Goal: Share content

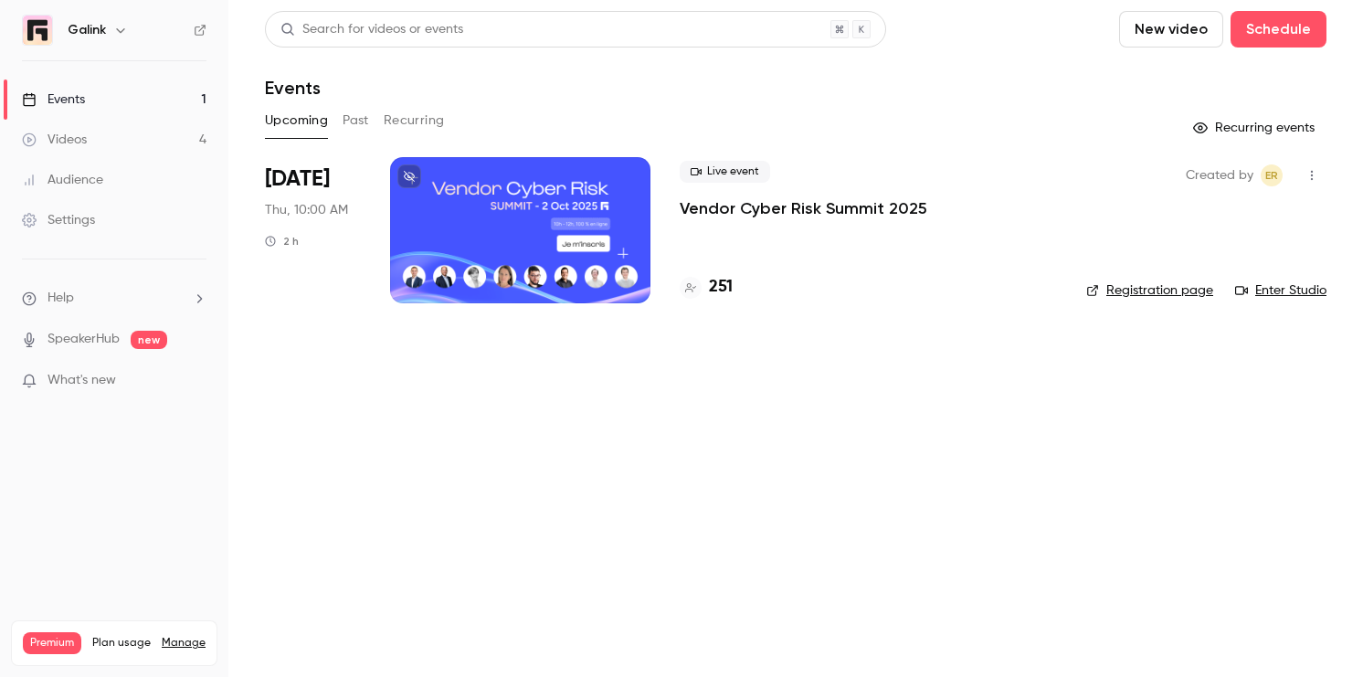
click at [1291, 288] on link "Enter Studio" at bounding box center [1280, 290] width 91 height 18
click at [776, 215] on p "Vendor Cyber Risk Summit 2025" at bounding box center [804, 208] width 248 height 22
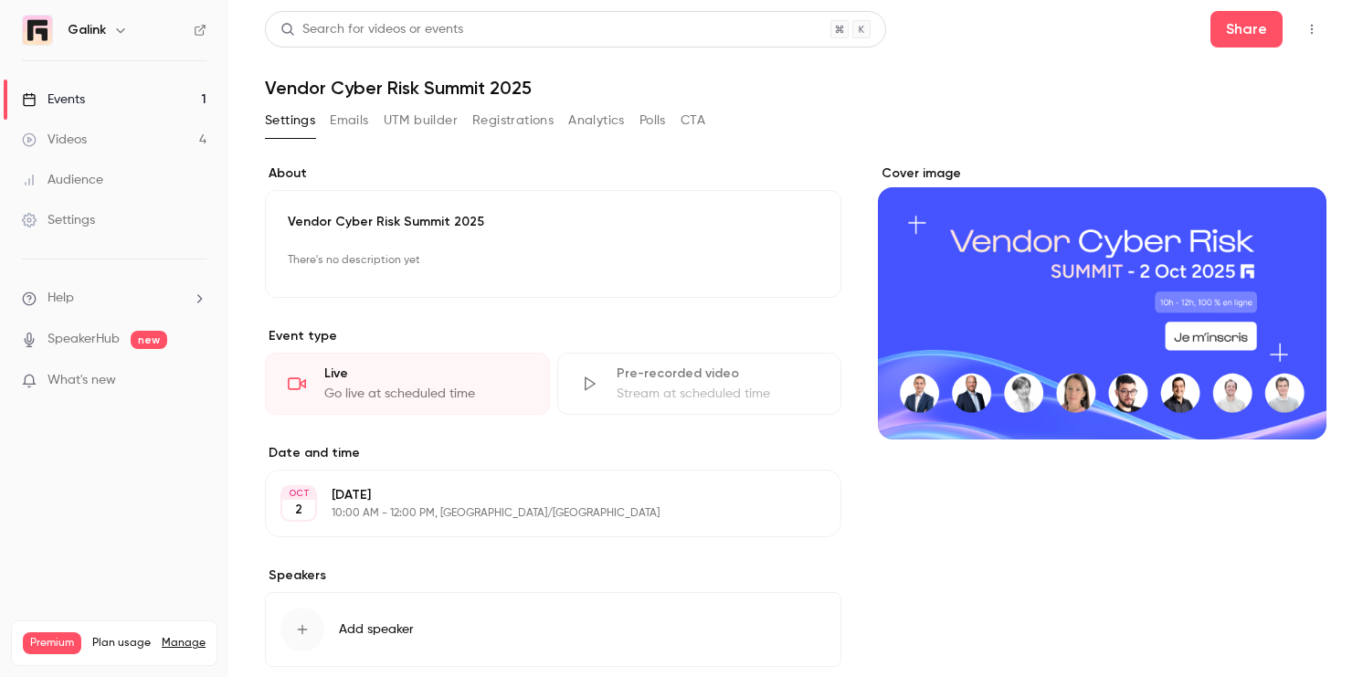
click at [1313, 29] on icon "button" at bounding box center [1312, 30] width 2 height 10
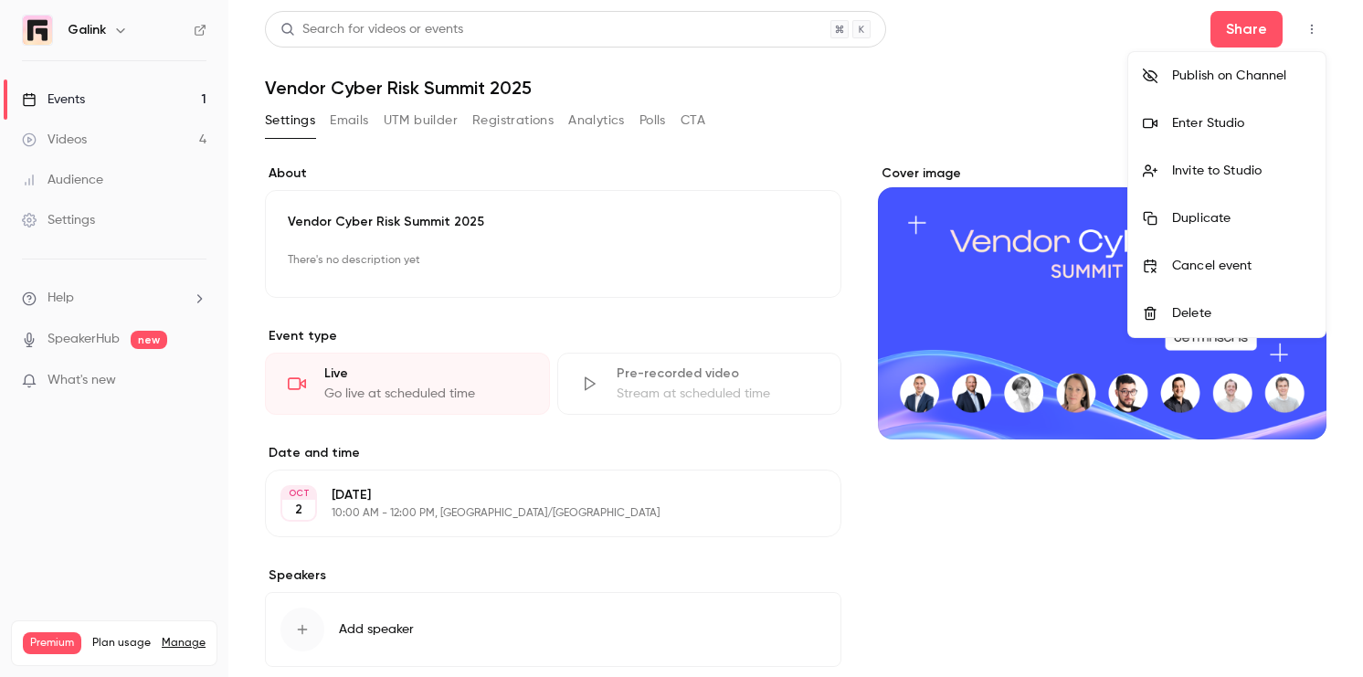
click at [1256, 38] on div at bounding box center [681, 338] width 1363 height 677
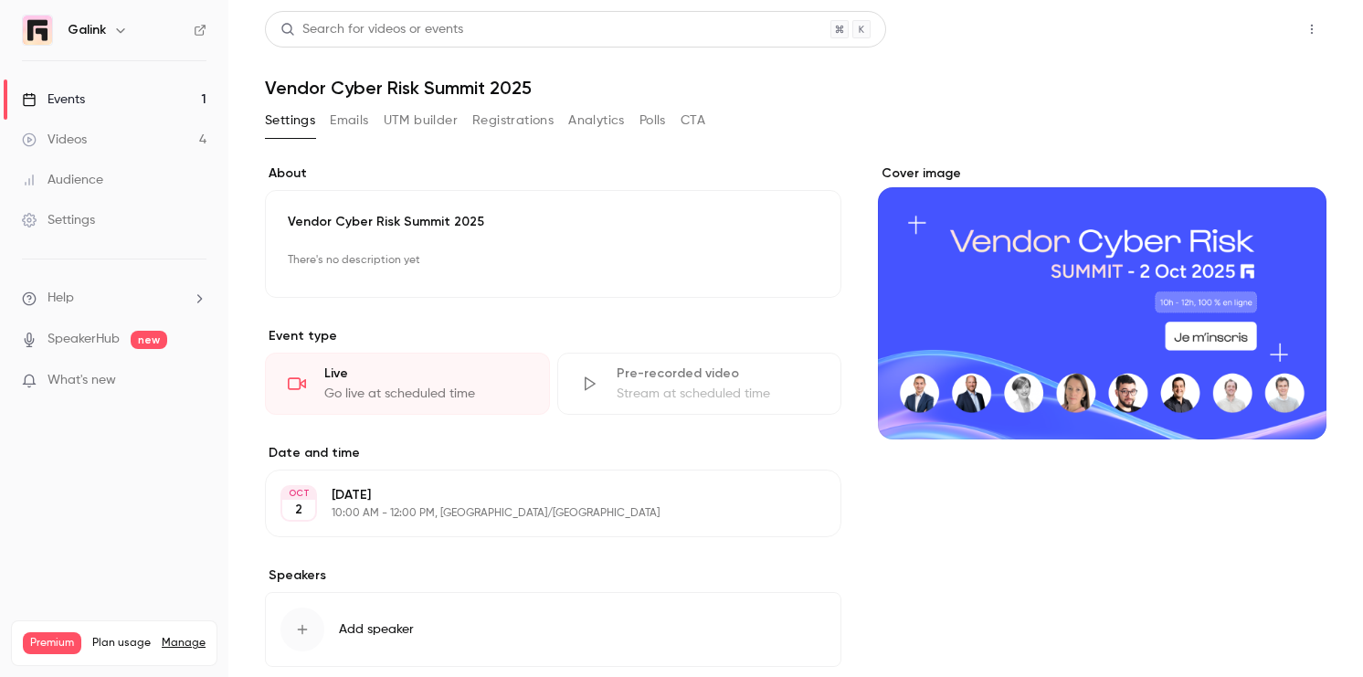
click at [1240, 31] on button "Share" at bounding box center [1246, 29] width 72 height 37
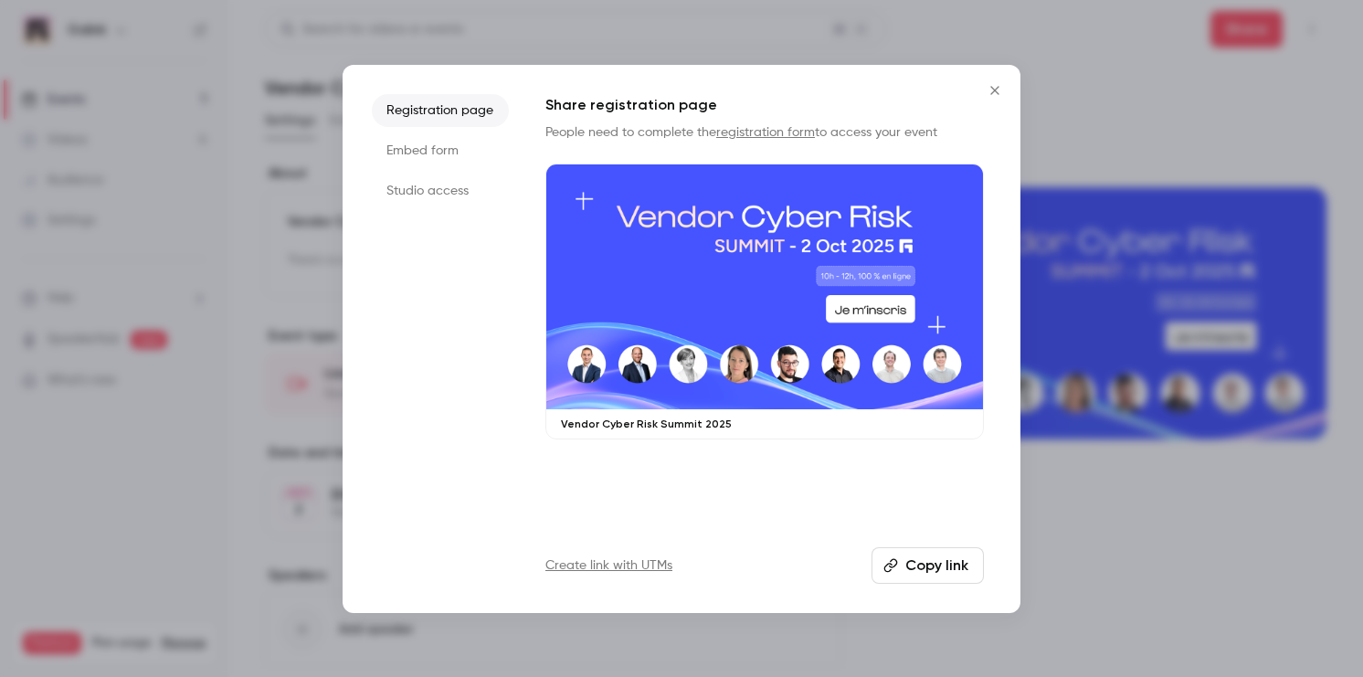
click at [432, 199] on li "Studio access" at bounding box center [440, 190] width 137 height 33
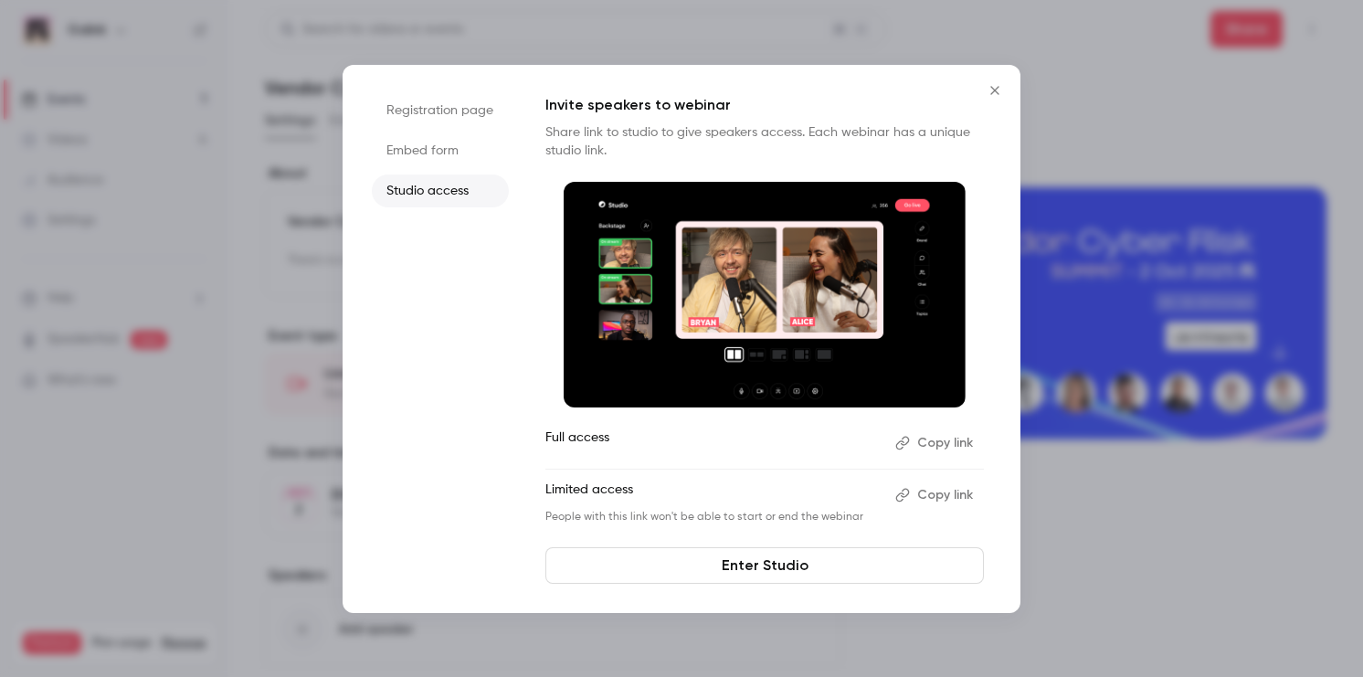
click at [952, 502] on button "Copy link" at bounding box center [936, 494] width 96 height 29
click at [998, 86] on icon "Close" at bounding box center [995, 90] width 22 height 15
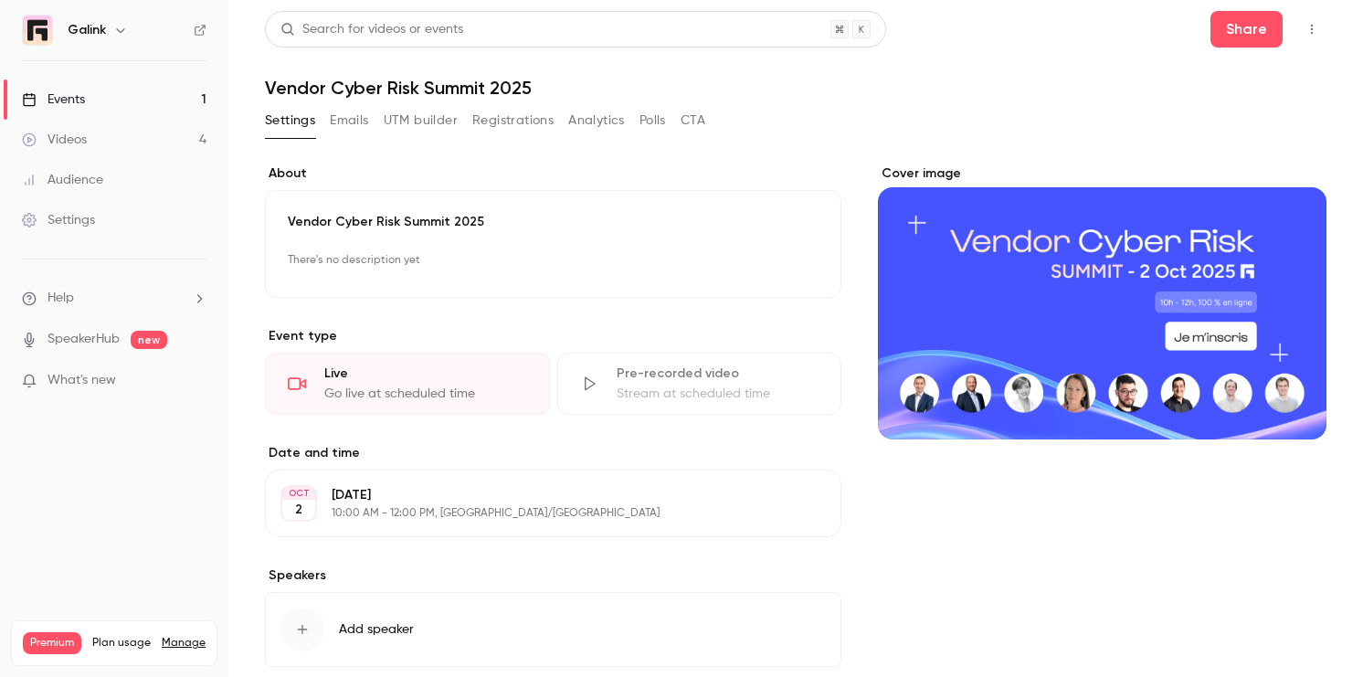
click at [140, 94] on link "Events 1" at bounding box center [114, 99] width 228 height 40
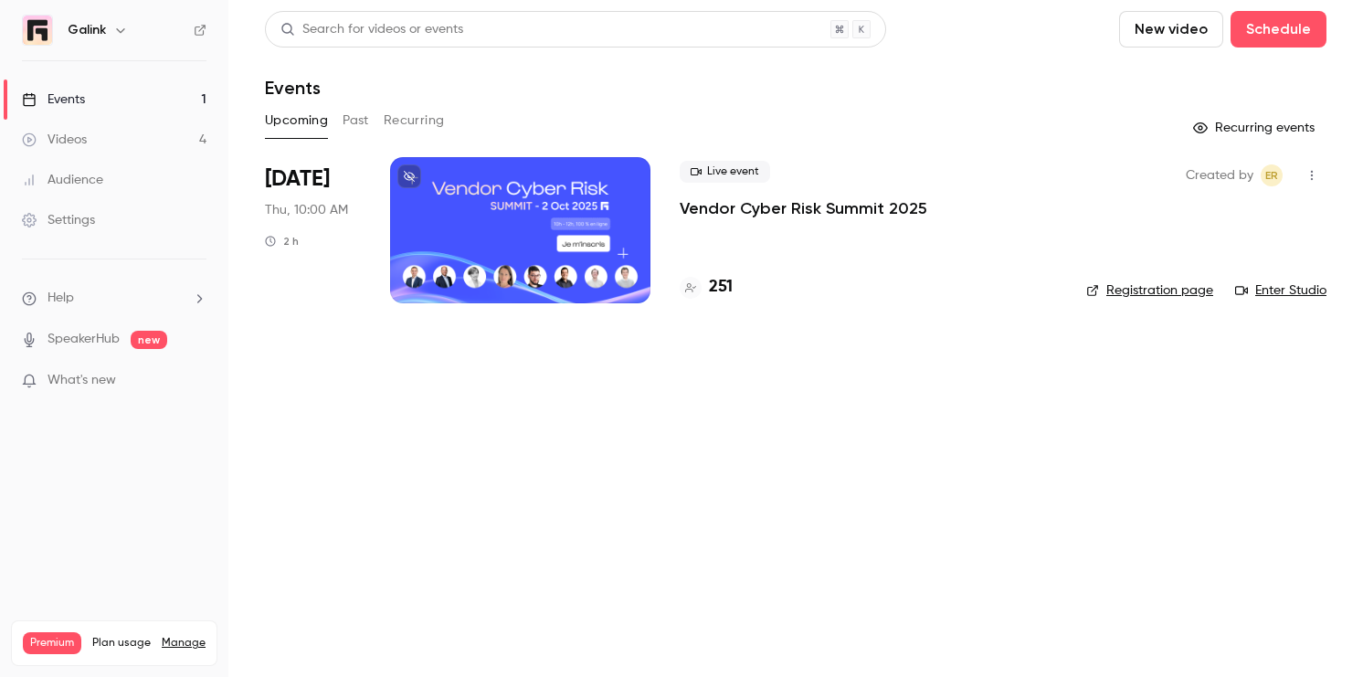
click at [163, 148] on link "Videos 4" at bounding box center [114, 140] width 228 height 40
